Goal: Task Accomplishment & Management: Use online tool/utility

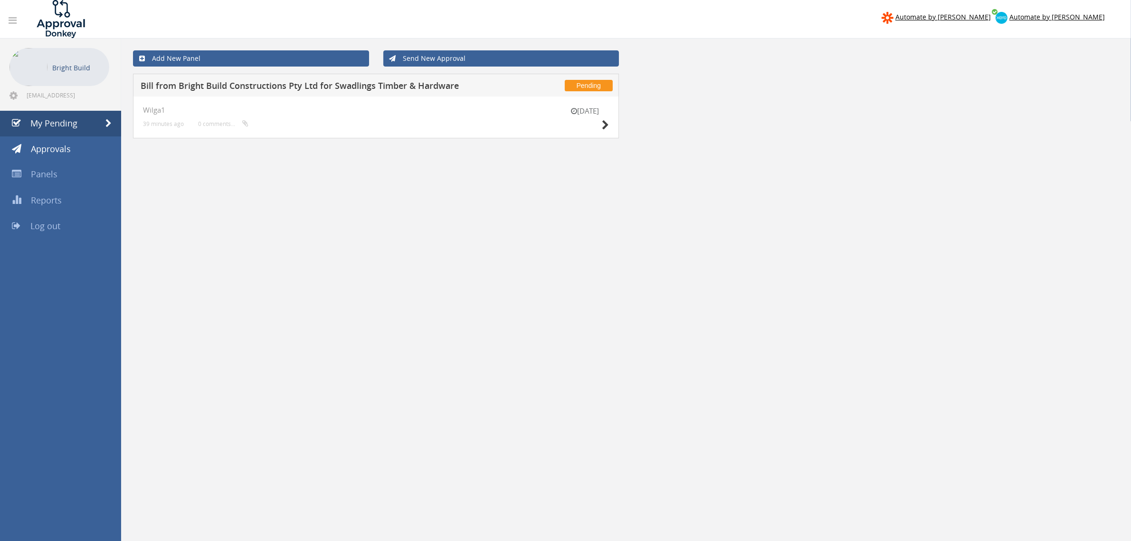
click at [610, 120] on div "[DATE] Wilga1 39 minutes ago 0 comments..." at bounding box center [376, 117] width 486 height 42
click at [604, 122] on icon at bounding box center [605, 125] width 7 height 10
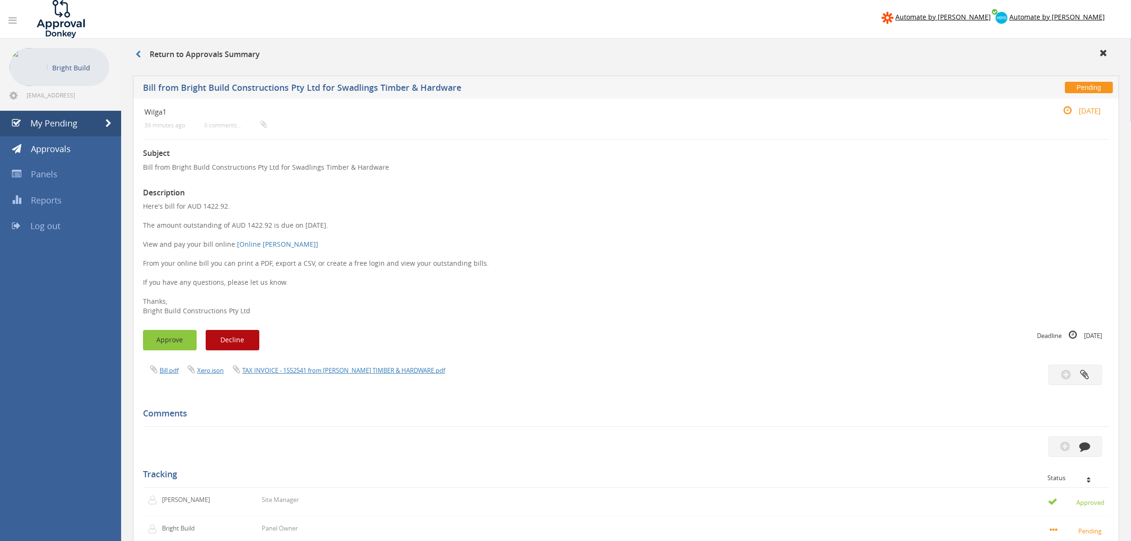
click at [160, 337] on button "Approve" at bounding box center [170, 340] width 54 height 20
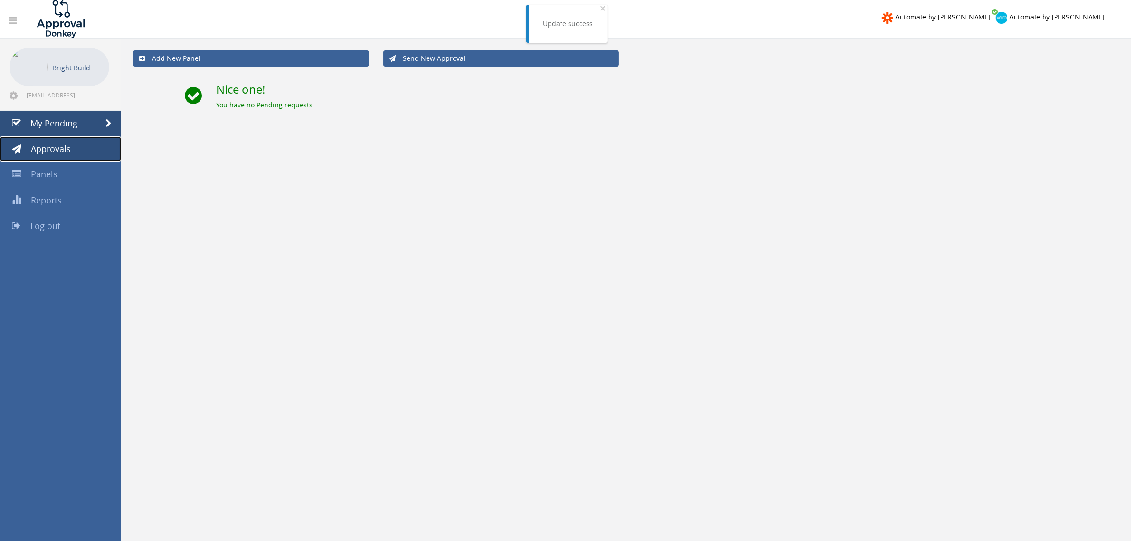
click at [51, 142] on link "Approvals" at bounding box center [60, 149] width 121 height 26
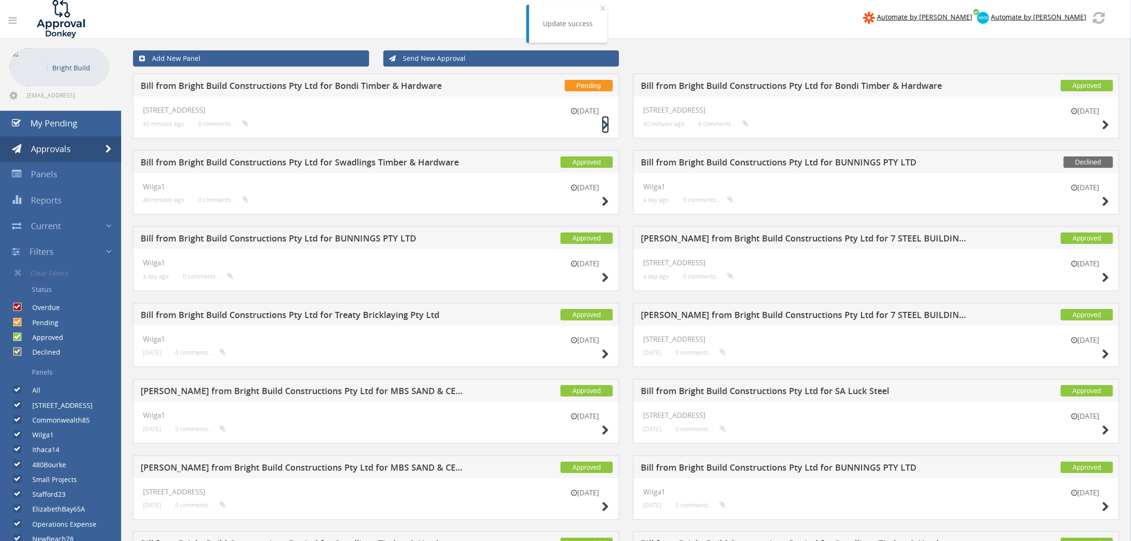
click at [603, 121] on icon at bounding box center [605, 125] width 7 height 10
